Goal: Find specific fact: Find specific fact

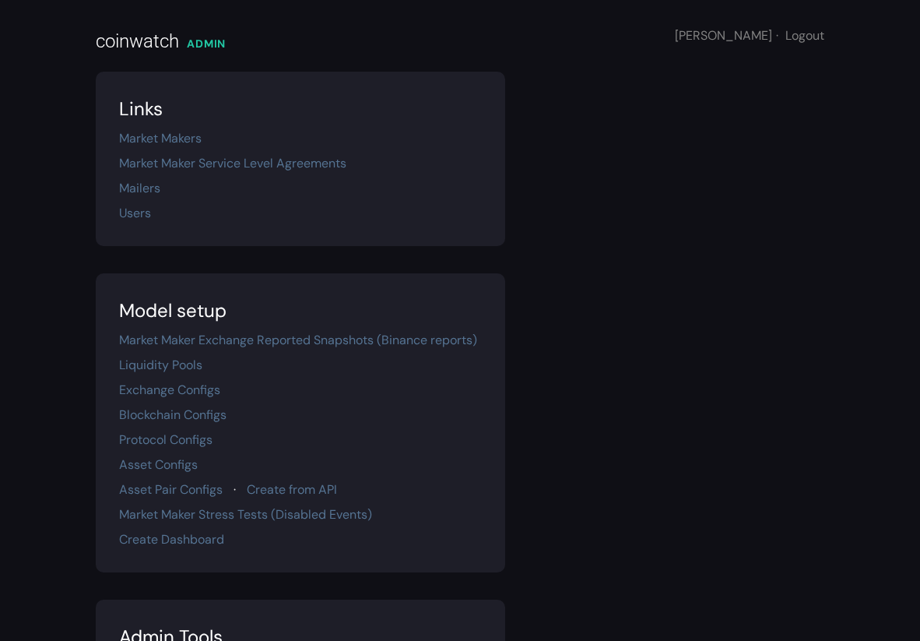
click at [176, 177] on section "Links Market Makers Market Maker Service Level Agreements Mailers Users" at bounding box center [301, 159] width 410 height 174
click at [175, 165] on link "Market Maker Service Level Agreements" at bounding box center [232, 163] width 227 height 16
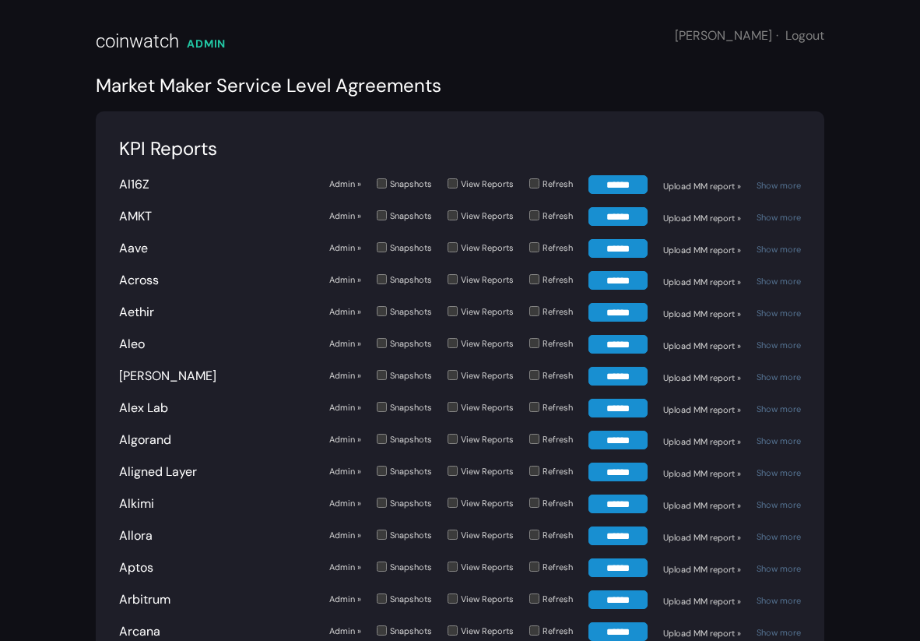
scroll to position [4783, 0]
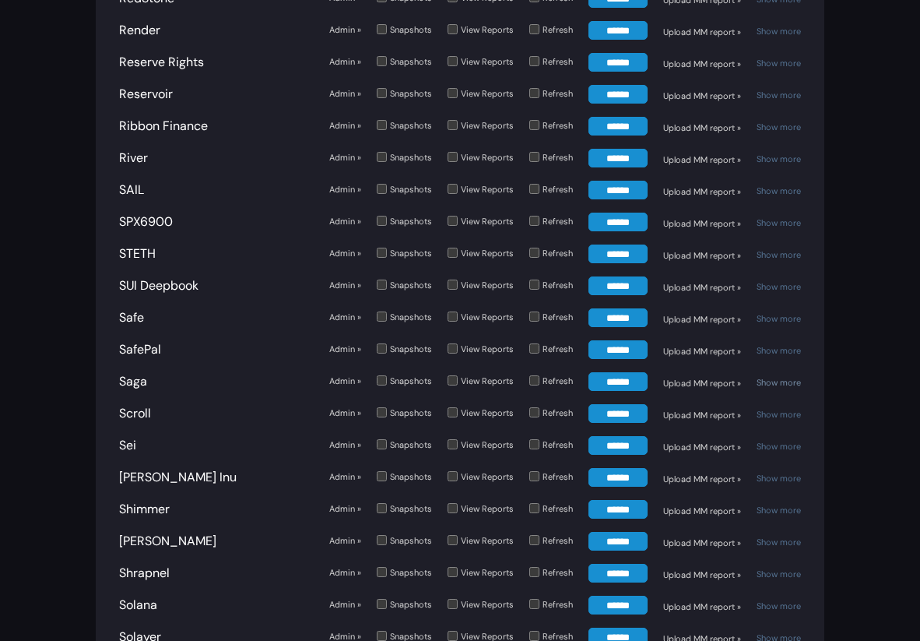
click at [779, 377] on link "Show more" at bounding box center [779, 382] width 44 height 11
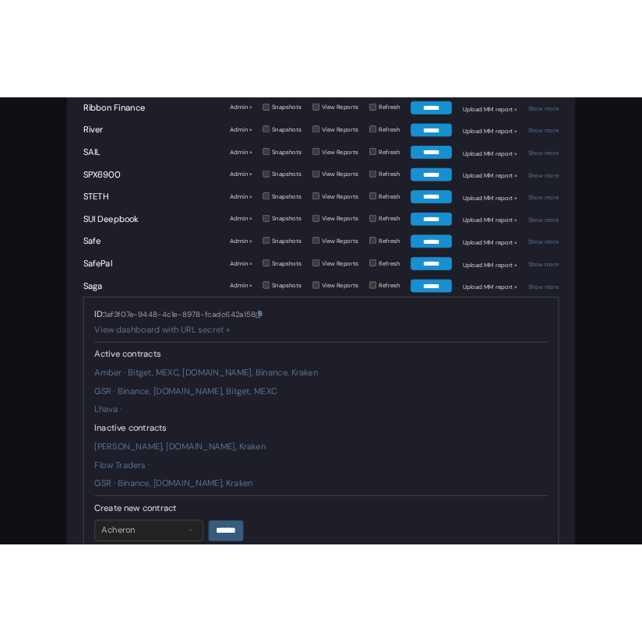
scroll to position [4899, 0]
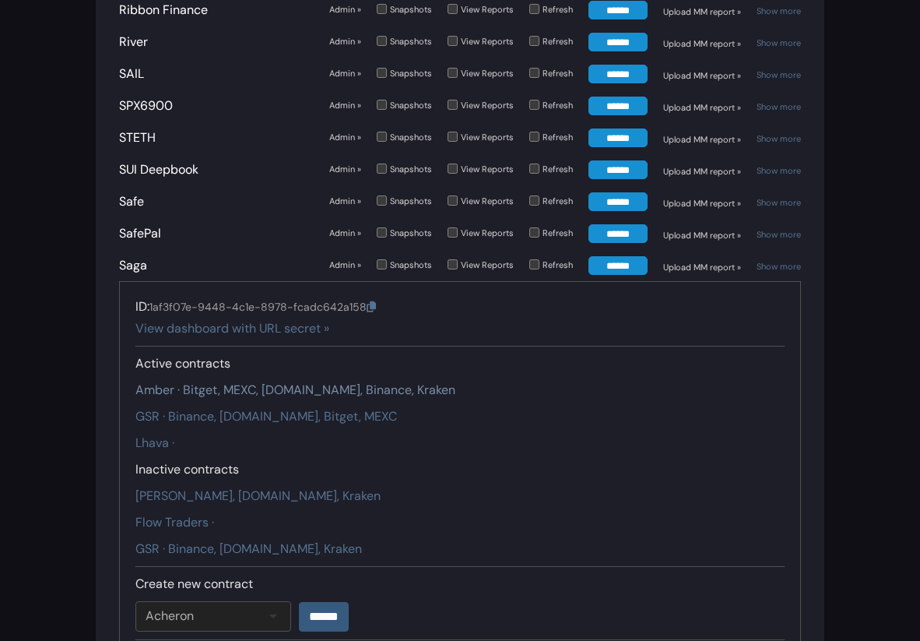
click at [214, 381] on link "Amber · Bitget, MEXC, [DOMAIN_NAME], Binance, Kraken" at bounding box center [295, 389] width 320 height 16
click at [207, 408] on link "GSR · Binance, [DOMAIN_NAME], Bitget, MEXC" at bounding box center [266, 416] width 262 height 16
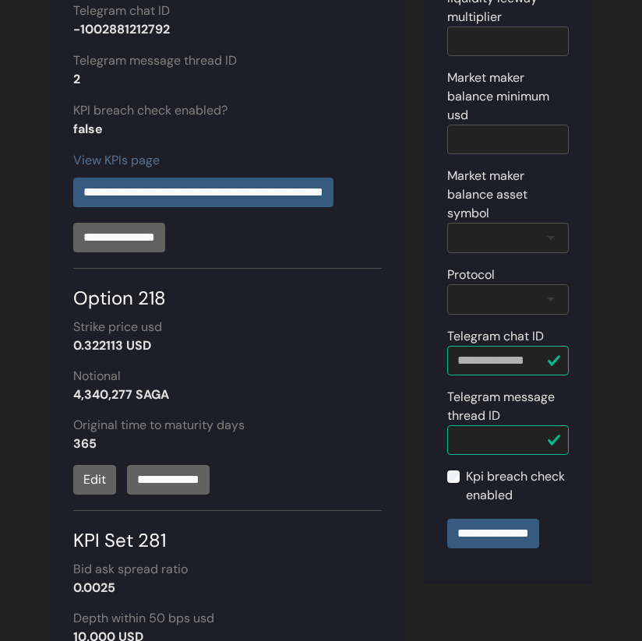
scroll to position [601, 0]
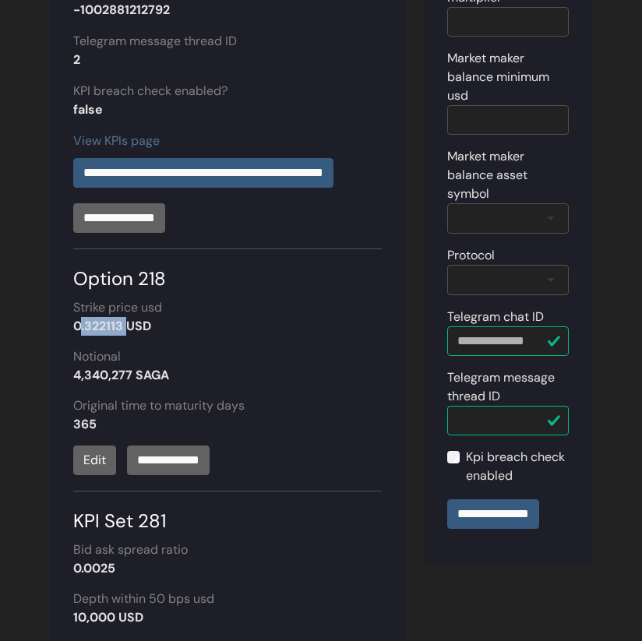
drag, startPoint x: 72, startPoint y: 326, endPoint x: 123, endPoint y: 326, distance: 51.4
copy strong "0.322113"
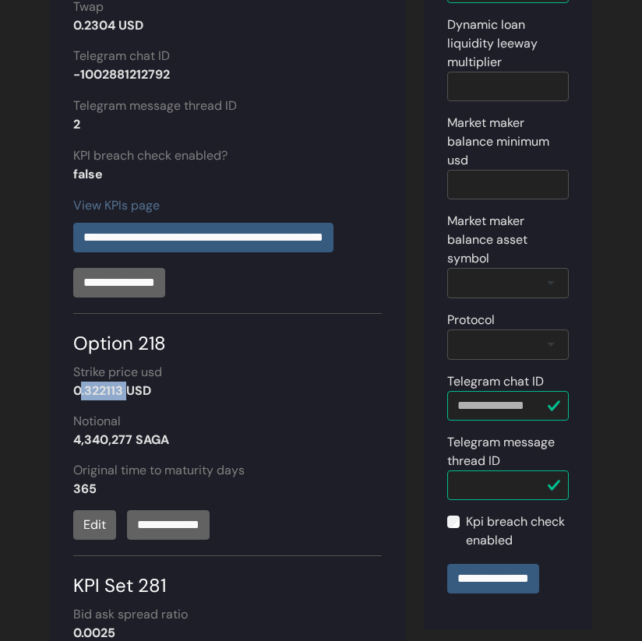
scroll to position [0, 0]
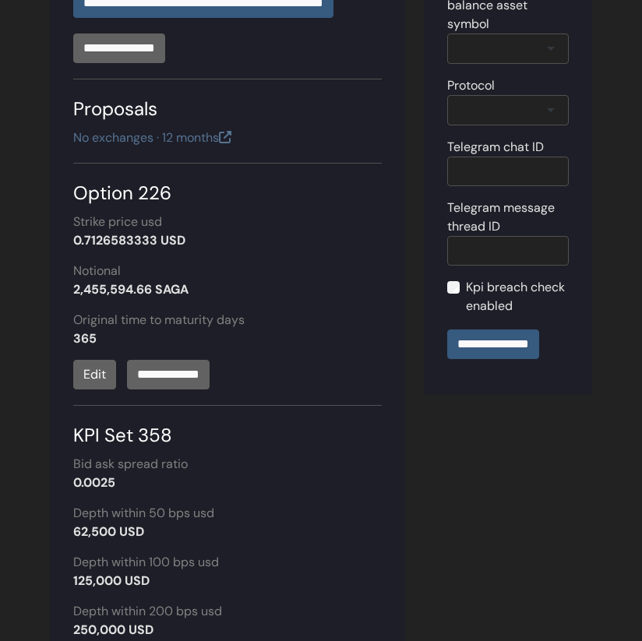
scroll to position [793, 0]
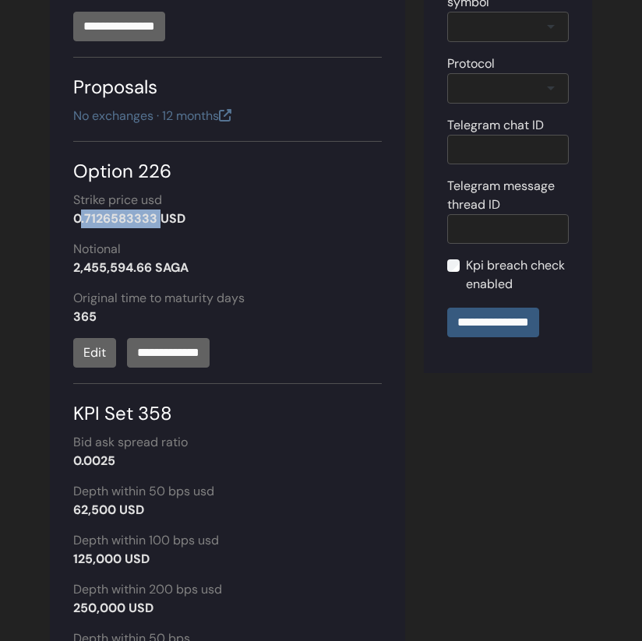
drag, startPoint x: 155, startPoint y: 220, endPoint x: 38, endPoint y: 217, distance: 116.8
copy strong "0.7126583333"
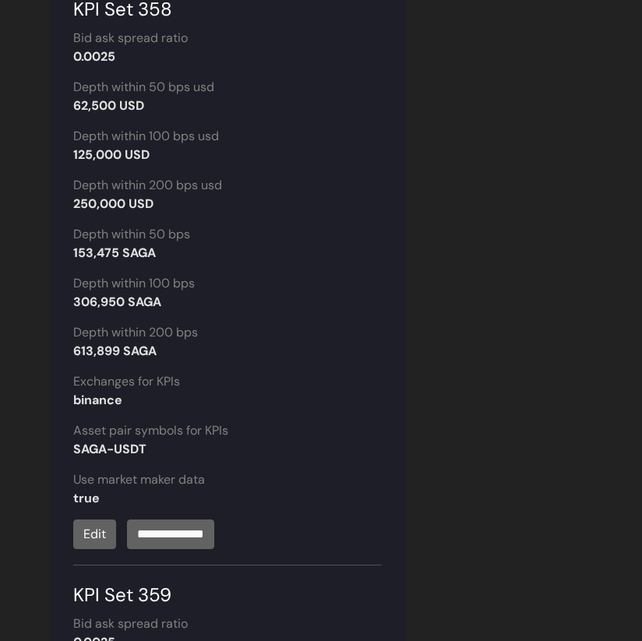
scroll to position [1194, 0]
